Goal: Ask a question

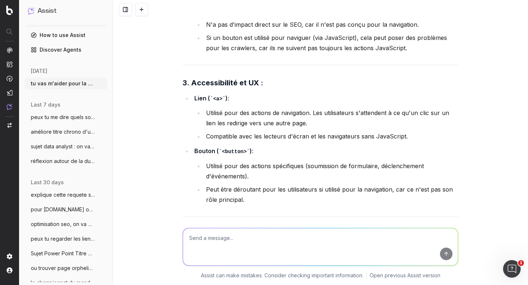
scroll to position [5226, 0]
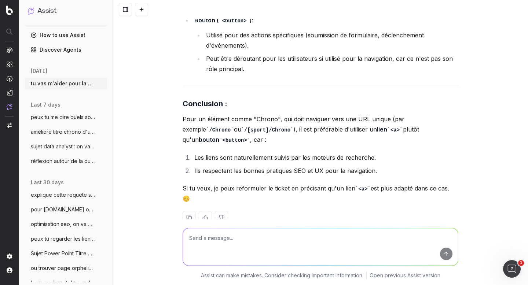
click at [213, 240] on textarea at bounding box center [320, 246] width 275 height 37
click at [234, 235] on textarea "on va parler d'un autre sujet" at bounding box center [320, 246] width 275 height 37
click at [263, 233] on textarea "on va parler d'un autre sujet" at bounding box center [320, 246] width 275 height 37
click at [261, 237] on textarea "on va parler d'un autre sujet" at bounding box center [320, 246] width 275 height 37
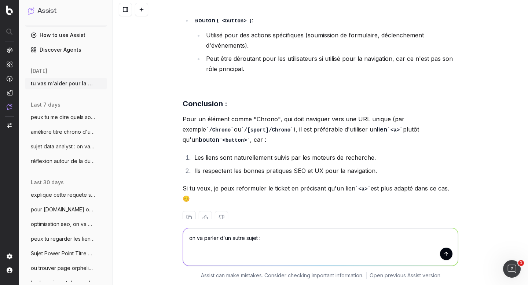
paste textarea "- Le nouveau projet sur l’archive des articles, création d’une nouvelle page, f…"
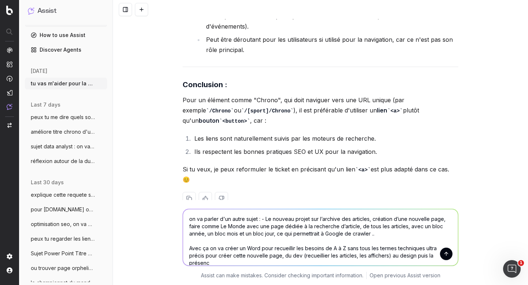
scroll to position [5252, 0]
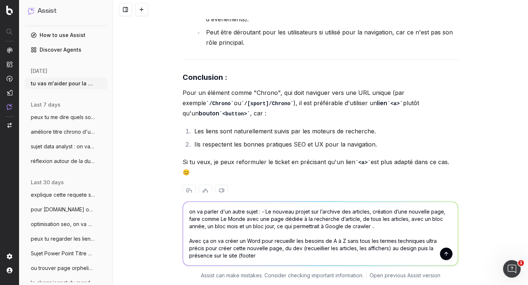
type textarea "on va parler d'un autre sujet : - Le nouveau projet sur l’archive des articles,…"
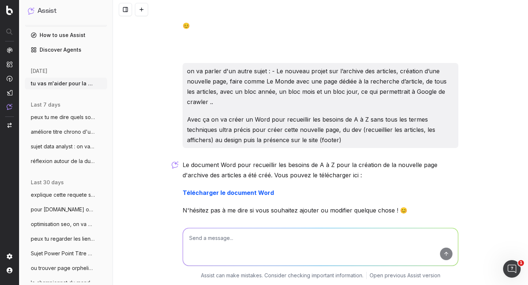
scroll to position [5424, 0]
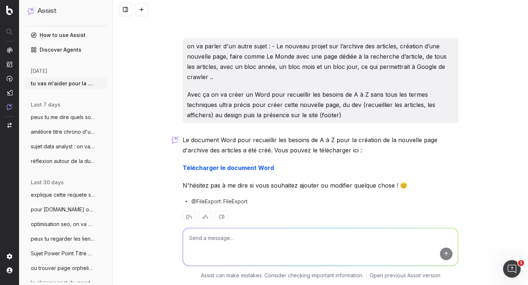
click at [232, 164] on strong "Télécharger le document Word" at bounding box center [228, 167] width 91 height 7
click at [225, 229] on textarea at bounding box center [320, 246] width 275 height 37
click at [223, 237] on textarea "bien mais plus lisibles, de ce type :" at bounding box center [320, 246] width 275 height 37
drag, startPoint x: 256, startPoint y: 236, endPoint x: 269, endPoint y: 268, distance: 34.5
click at [256, 236] on textarea "bien mais plus court, lisibles, de ce type :" at bounding box center [320, 246] width 275 height 37
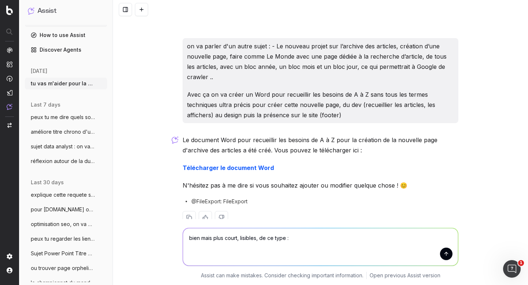
click at [256, 251] on textarea "bien mais plus court, lisibles, de ce type :" at bounding box center [320, 246] width 275 height 37
paste textarea "Projet d’une nouvelle page - Les archives de L'Équipe Créer une nouvelle page d…"
type textarea "bien mais plus court, lisibles, de ce type : Projet d’une nouvelle page - Les a…"
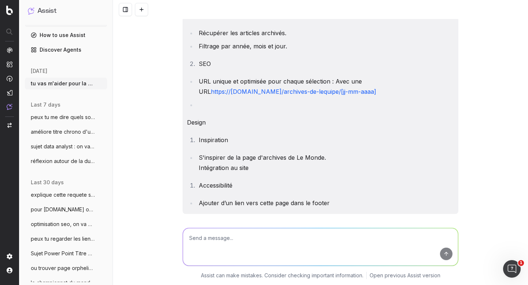
scroll to position [6050, 0]
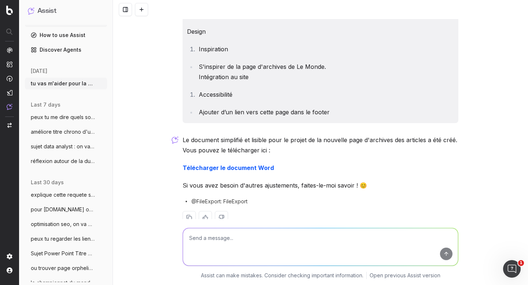
click at [212, 164] on strong "Télécharger le document Word" at bounding box center [228, 167] width 91 height 7
click at [229, 242] on textarea at bounding box center [320, 246] width 275 height 37
paste textarea "Créer une nouvelle page dédiée à la recherche de l’ensemble des articles. Cette…"
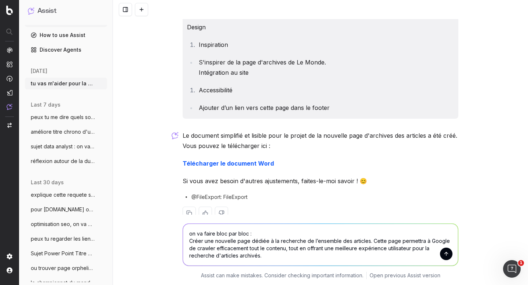
scroll to position [6062, 0]
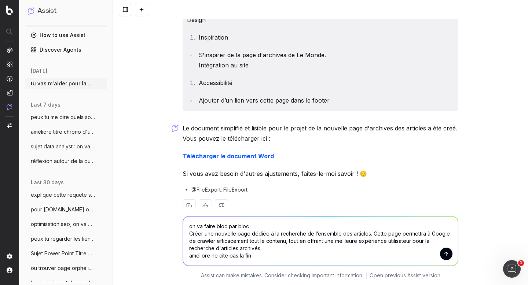
click at [288, 240] on textarea "on va faire bloc par bloc : Créer une nouvelle page dédiée à la recherche de l’…" at bounding box center [320, 241] width 275 height 49
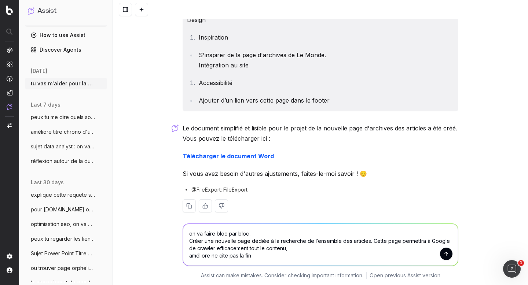
scroll to position [6055, 0]
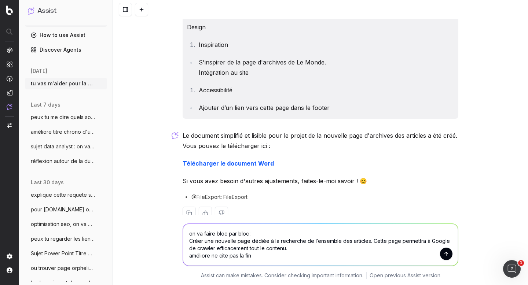
click at [270, 253] on textarea "on va faire bloc par bloc : Créer une nouvelle page dédiée à la recherche de l’…" at bounding box center [320, 245] width 275 height 42
type textarea "on va faire bloc par bloc : Créer une nouvelle page dédiée à la recherche de l’…"
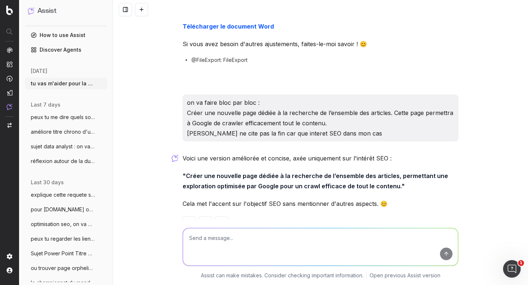
scroll to position [6191, 0]
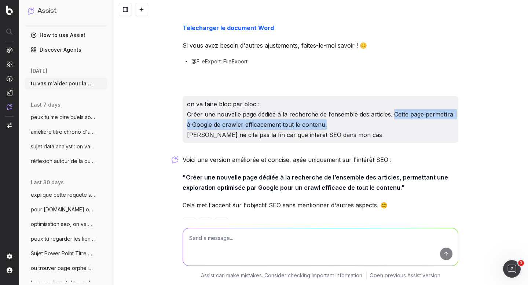
drag, startPoint x: 392, startPoint y: 96, endPoint x: 392, endPoint y: 104, distance: 7.3
click at [392, 104] on p "on va faire bloc par bloc : Créer une nouvelle page dédiée à la recherche de l’…" at bounding box center [320, 119] width 267 height 41
copy p "Cette page permettra à Google de crawler efficacement tout le contenu."
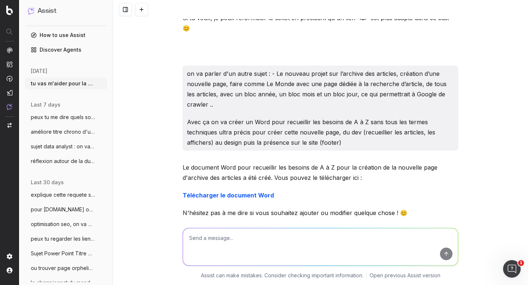
scroll to position [5417, 0]
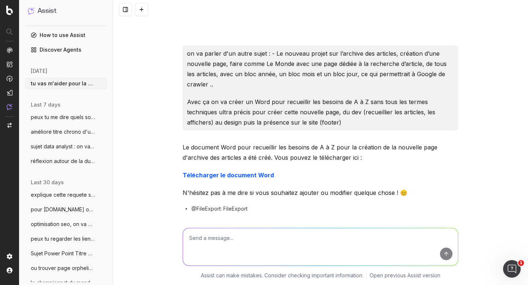
click at [217, 242] on textarea at bounding box center [320, 246] width 275 height 37
paste textarea "Techniques - Récupération de tous les articles (y compris ceux archivés) - Poss…"
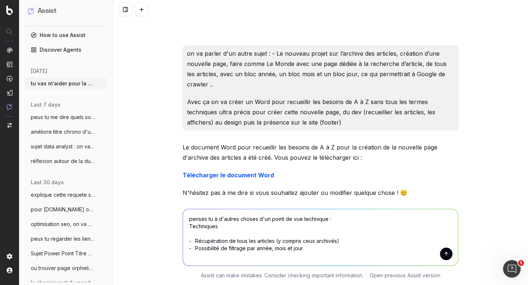
click at [325, 220] on textarea "penses tu à d'autres choses d'un point de vue technique : Techniques - Récupéra…" at bounding box center [320, 237] width 275 height 56
type textarea "penses tu à d'autres choses d'un point de vue technique, tu peux rentrer légère…"
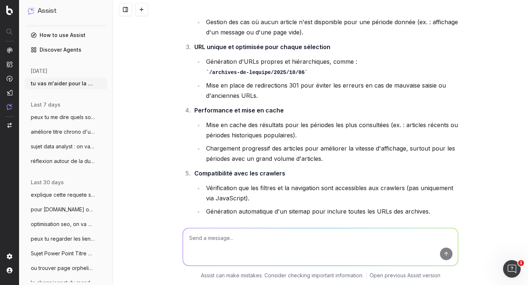
scroll to position [6776, 0]
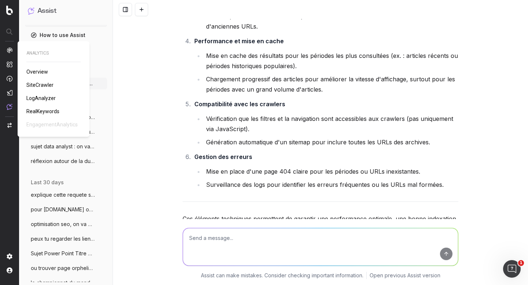
click at [10, 51] on img at bounding box center [10, 50] width 6 height 6
